Goal: Task Accomplishment & Management: Use online tool/utility

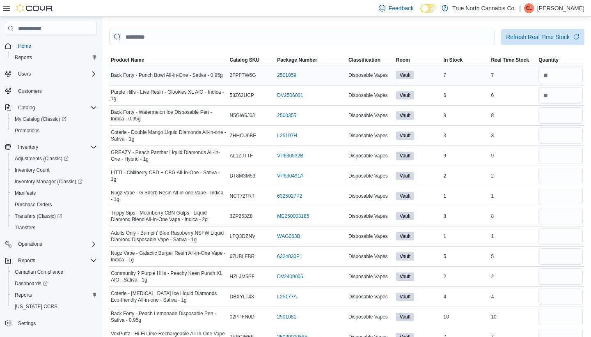
scroll to position [38, 0]
click at [553, 122] on input "number" at bounding box center [561, 115] width 44 height 16
type input "*"
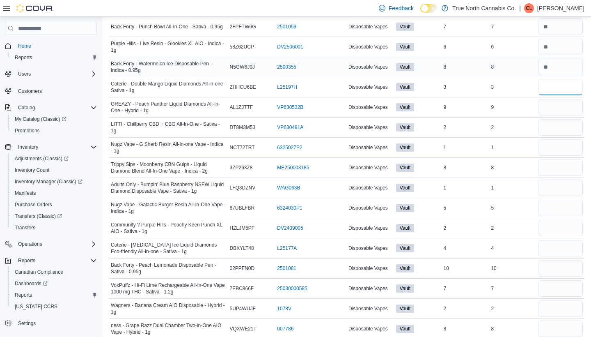
scroll to position [83, 0]
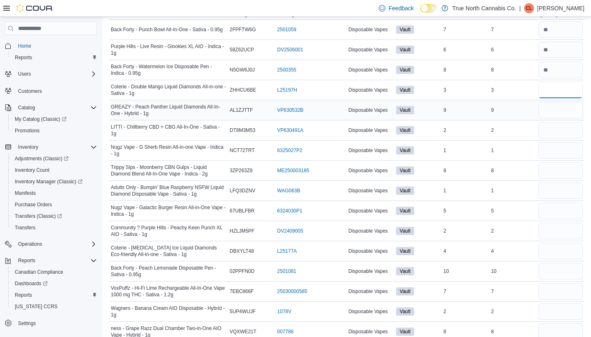
type input "*"
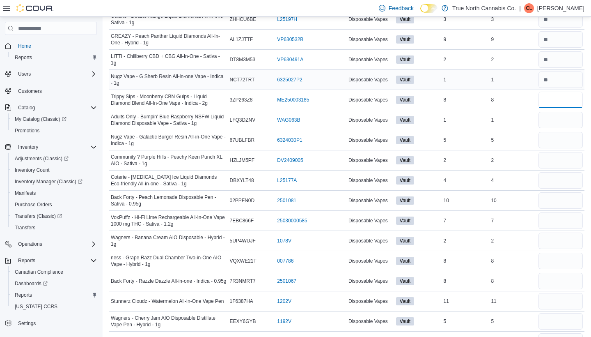
scroll to position [164, 0]
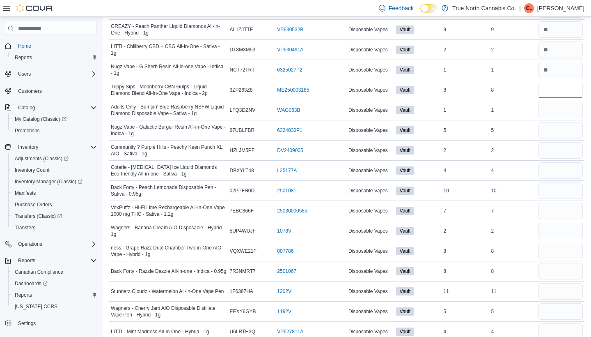
type input "*"
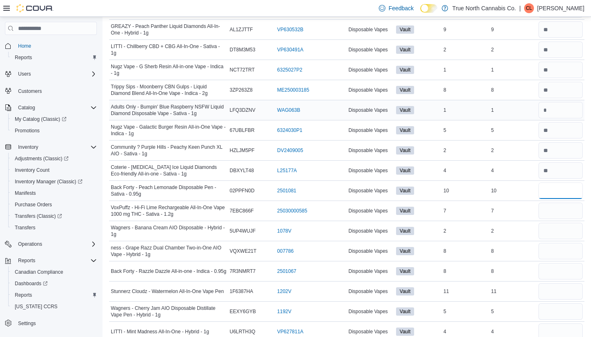
type input "**"
type input "*"
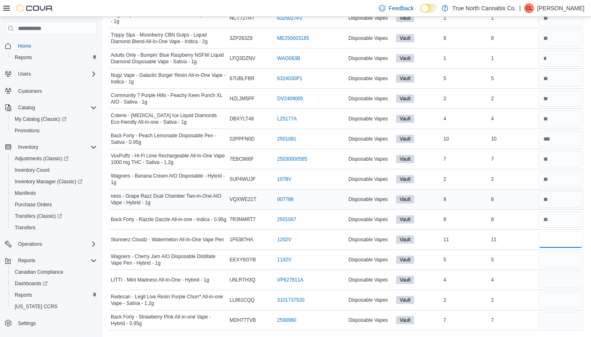
scroll to position [216, 0]
type input "**"
type input "*"
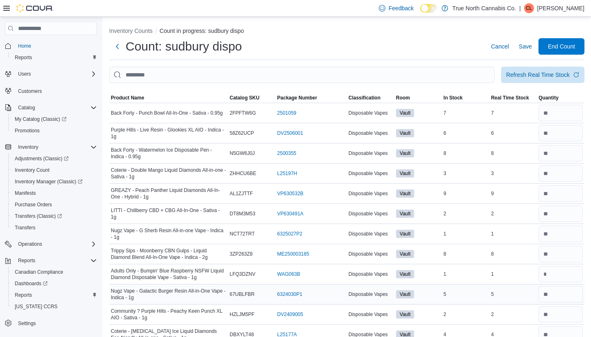
scroll to position [0, 0]
type input "*"
click at [526, 46] on span "Save" at bounding box center [525, 46] width 13 height 8
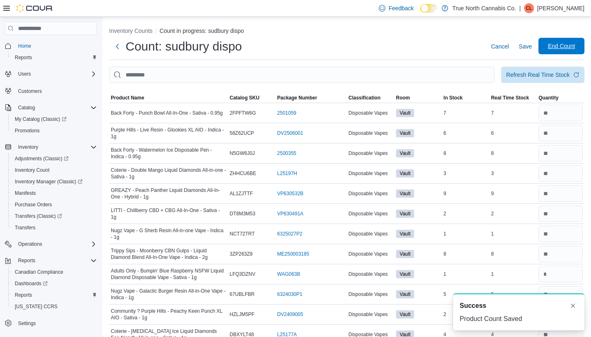
click at [551, 49] on span "End Count" at bounding box center [561, 46] width 27 height 8
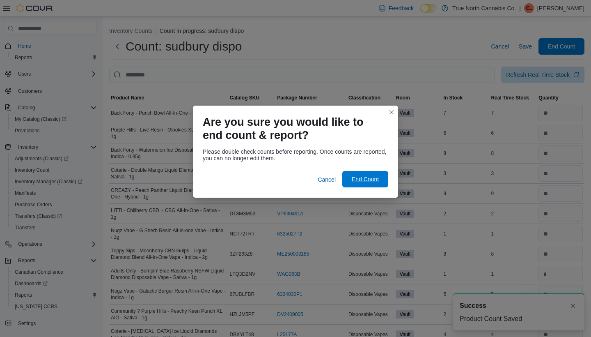
click at [363, 180] on span "End Count" at bounding box center [365, 179] width 27 height 8
click at [365, 179] on span "End Count" at bounding box center [365, 179] width 27 height 8
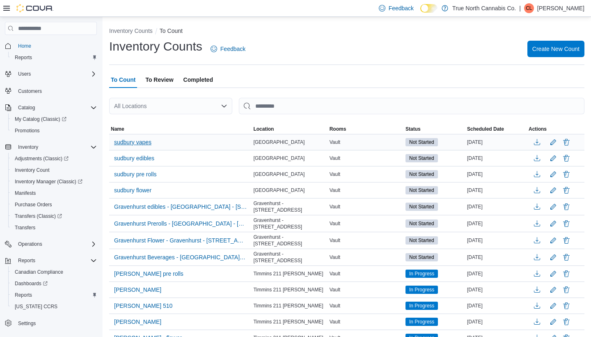
click at [144, 140] on span "sudbury vapes" at bounding box center [132, 142] width 37 height 8
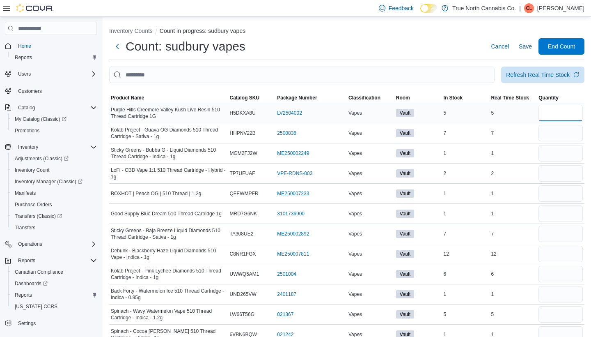
click at [556, 108] on input "number" at bounding box center [561, 113] width 44 height 16
type input "*"
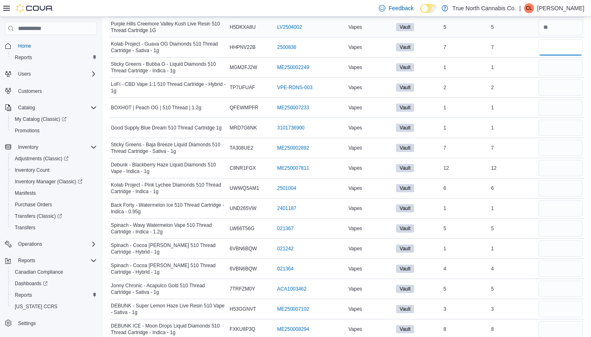
scroll to position [88, 0]
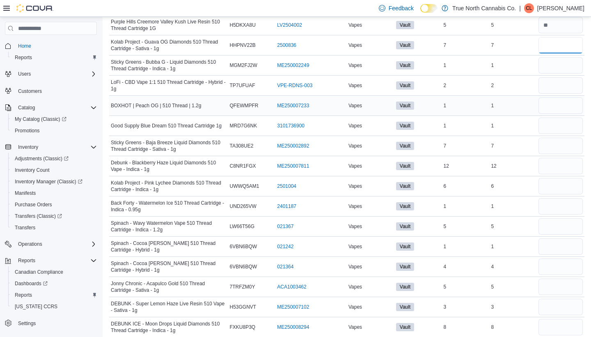
type input "*"
